Goal: Task Accomplishment & Management: Manage account settings

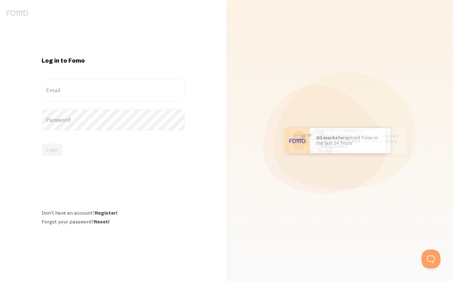
click at [73, 91] on label "Email" at bounding box center [113, 90] width 143 height 22
click at [73, 91] on input "Email" at bounding box center [113, 90] width 143 height 22
click at [73, 91] on label "Email" at bounding box center [113, 90] width 143 height 22
click at [73, 91] on input "Email" at bounding box center [113, 90] width 143 height 22
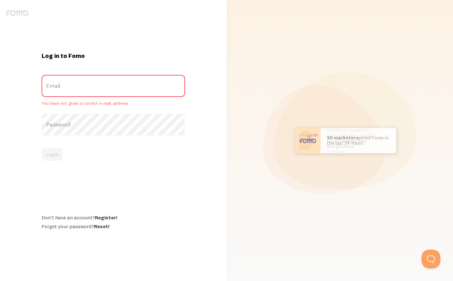
click at [73, 91] on label "Email" at bounding box center [113, 86] width 143 height 22
click at [73, 91] on input "Email" at bounding box center [113, 86] width 143 height 22
click at [102, 83] on label "Email" at bounding box center [113, 86] width 143 height 22
click at [102, 83] on input "Email" at bounding box center [113, 86] width 143 height 22
paste input "[EMAIL_ADDRESS][DOMAIN_NAME]"
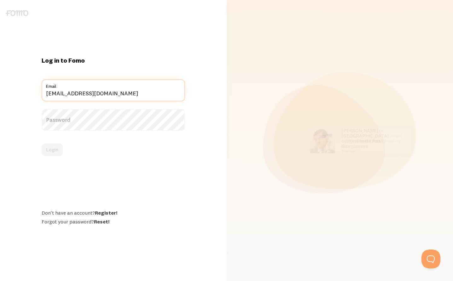
type input "[EMAIL_ADDRESS][DOMAIN_NAME]"
click at [66, 121] on label "Password" at bounding box center [113, 120] width 143 height 22
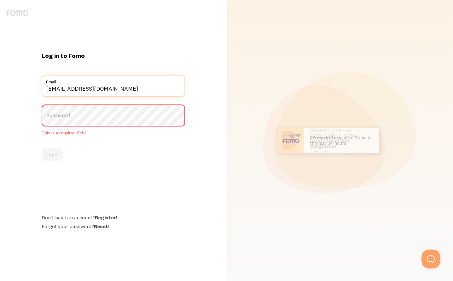
click at [84, 97] on form "cs@mscharlotteacademy.com Email Password This is a required field Login" at bounding box center [113, 118] width 143 height 86
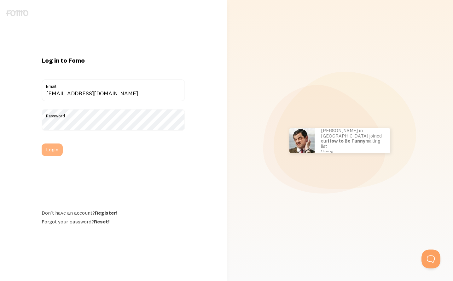
click at [54, 152] on button "Login" at bounding box center [52, 150] width 21 height 13
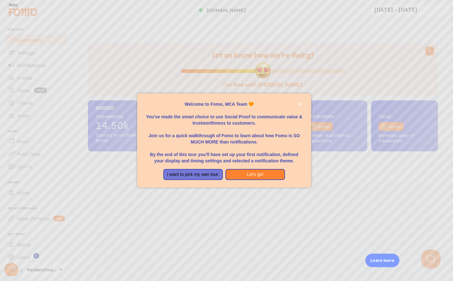
scroll to position [165, 350]
click at [249, 177] on button "Let's go!" at bounding box center [255, 174] width 60 height 11
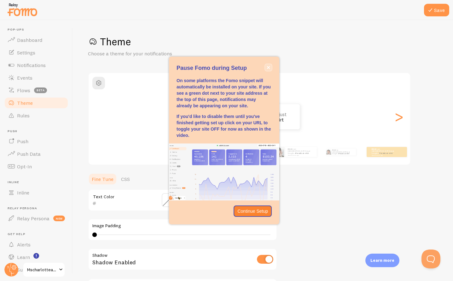
click at [270, 67] on icon "close," at bounding box center [268, 67] width 3 height 3
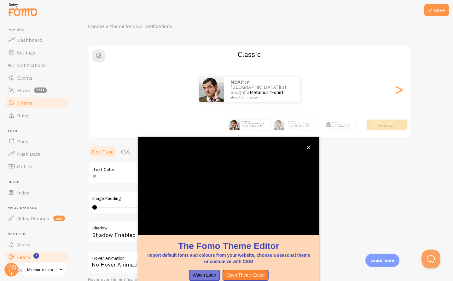
scroll to position [28, 0]
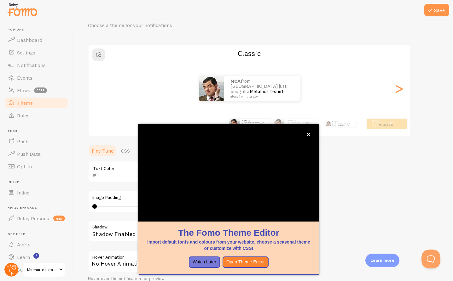
click at [16, 269] on icon at bounding box center [14, 267] width 5 height 5
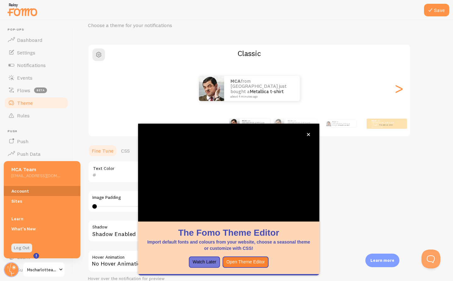
click at [26, 190] on link "Account" at bounding box center [42, 191] width 77 height 10
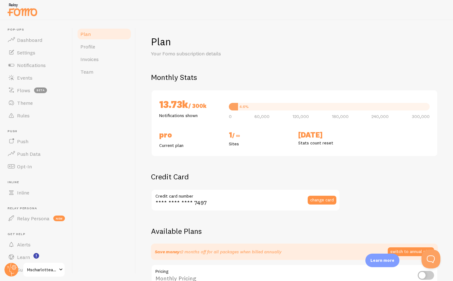
checkbox input "true"
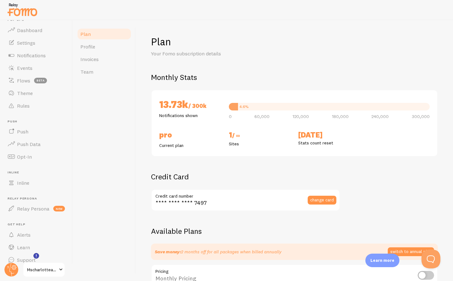
scroll to position [17, 0]
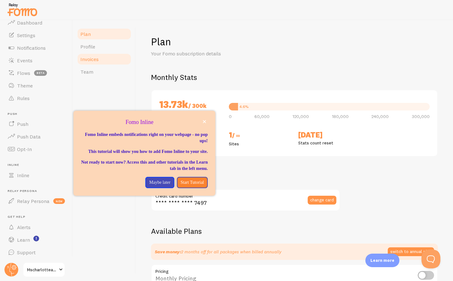
click at [87, 61] on span "Invoices" at bounding box center [89, 59] width 18 height 6
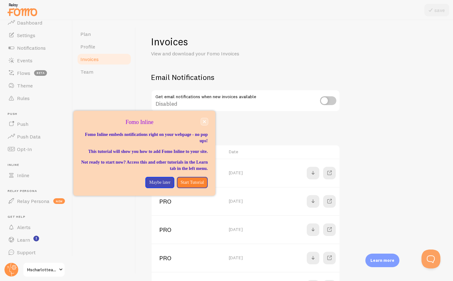
click at [205, 123] on icon "close," at bounding box center [204, 121] width 3 height 3
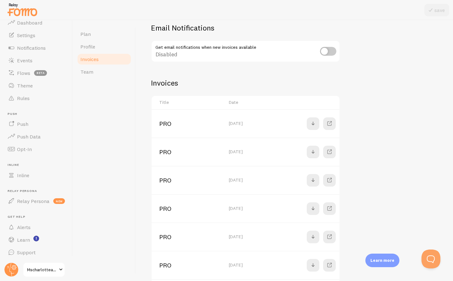
scroll to position [50, 0]
click at [314, 125] on span at bounding box center [313, 123] width 8 height 8
